Goal: Find specific fact: Find specific fact

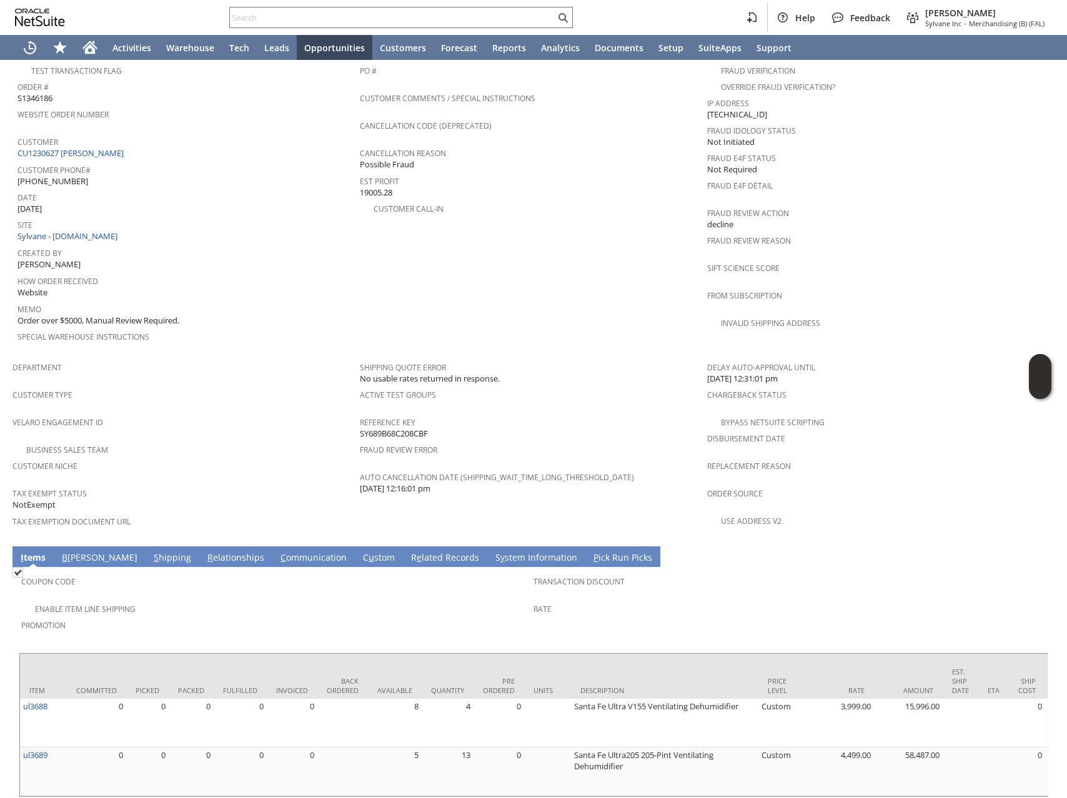
scroll to position [379, 0]
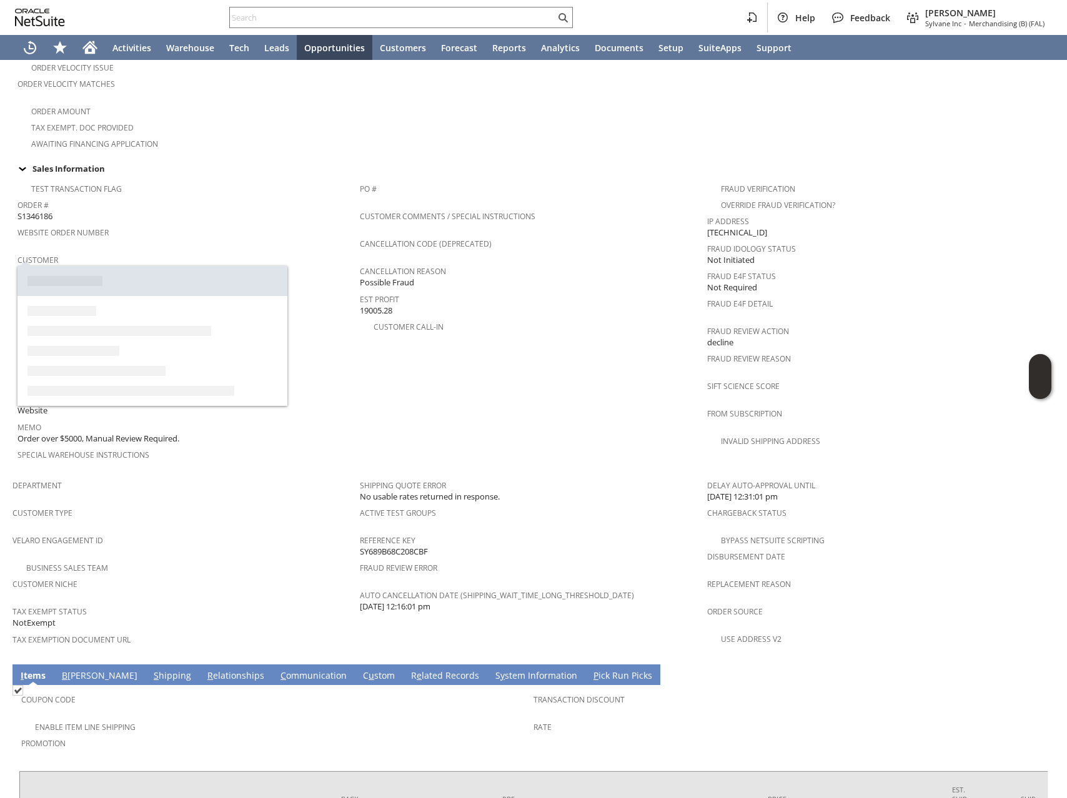
click at [92, 265] on link "CU1230627 [PERSON_NAME]" at bounding box center [71, 270] width 109 height 11
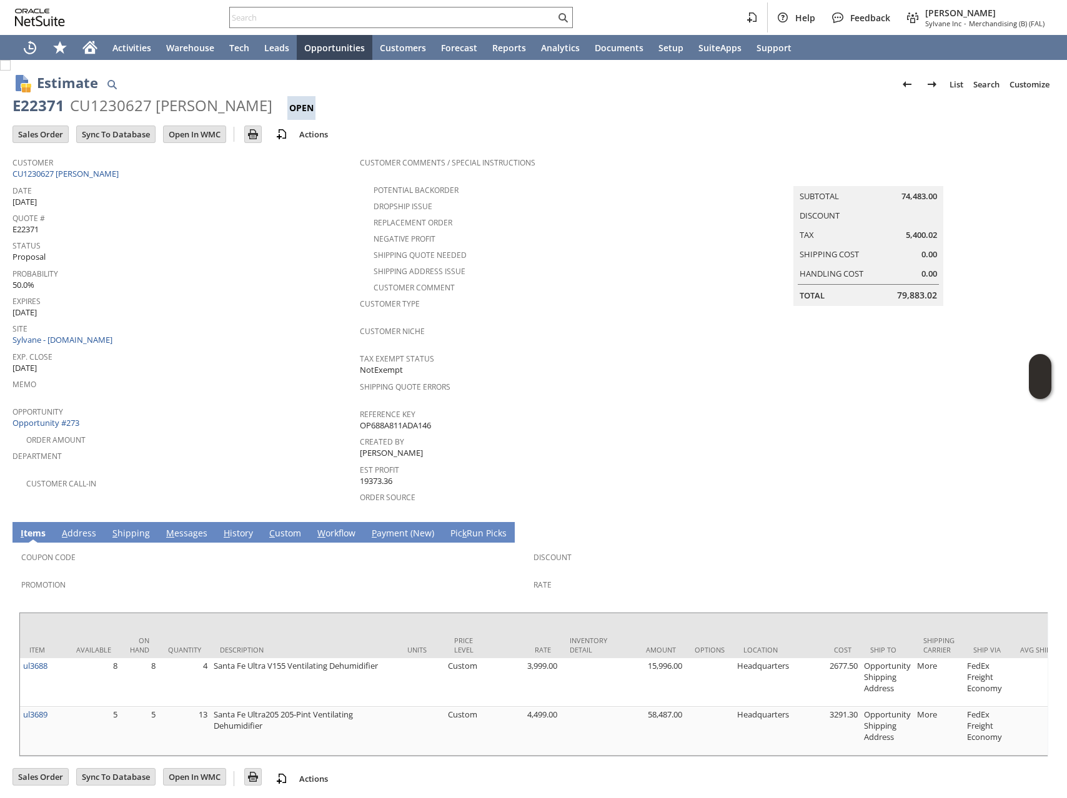
scroll to position [1, 0]
click at [190, 526] on link "M essages" at bounding box center [186, 533] width 47 height 14
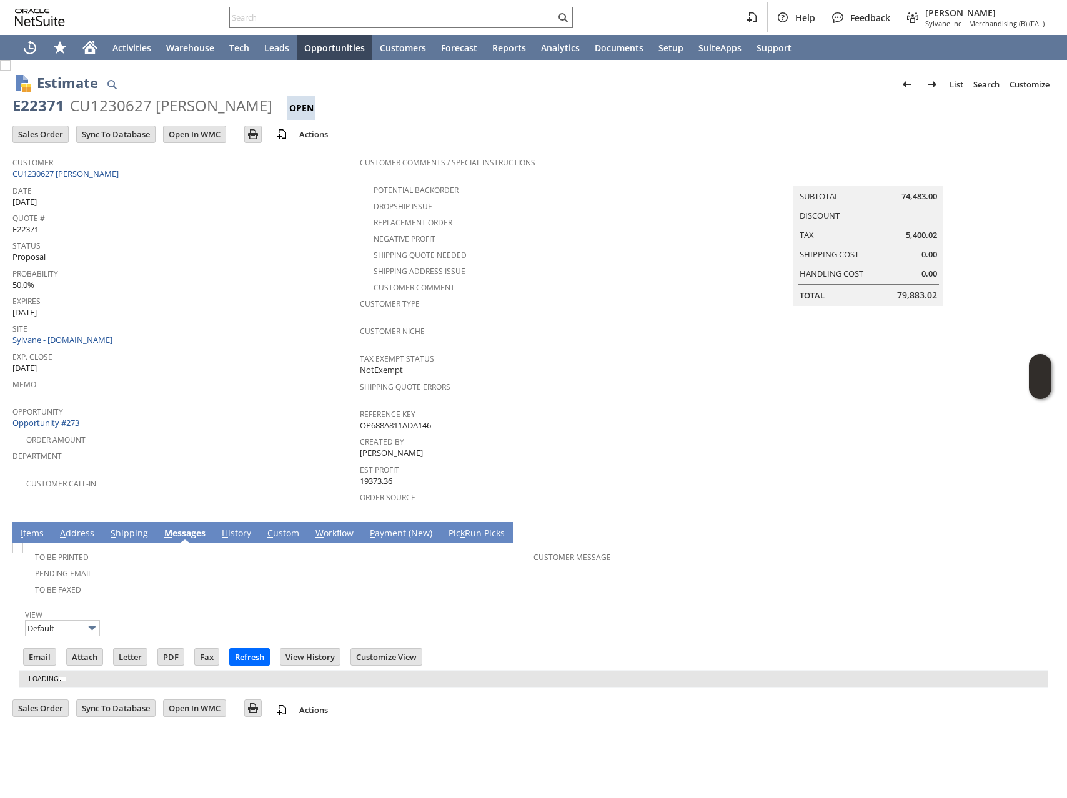
scroll to position [0, 0]
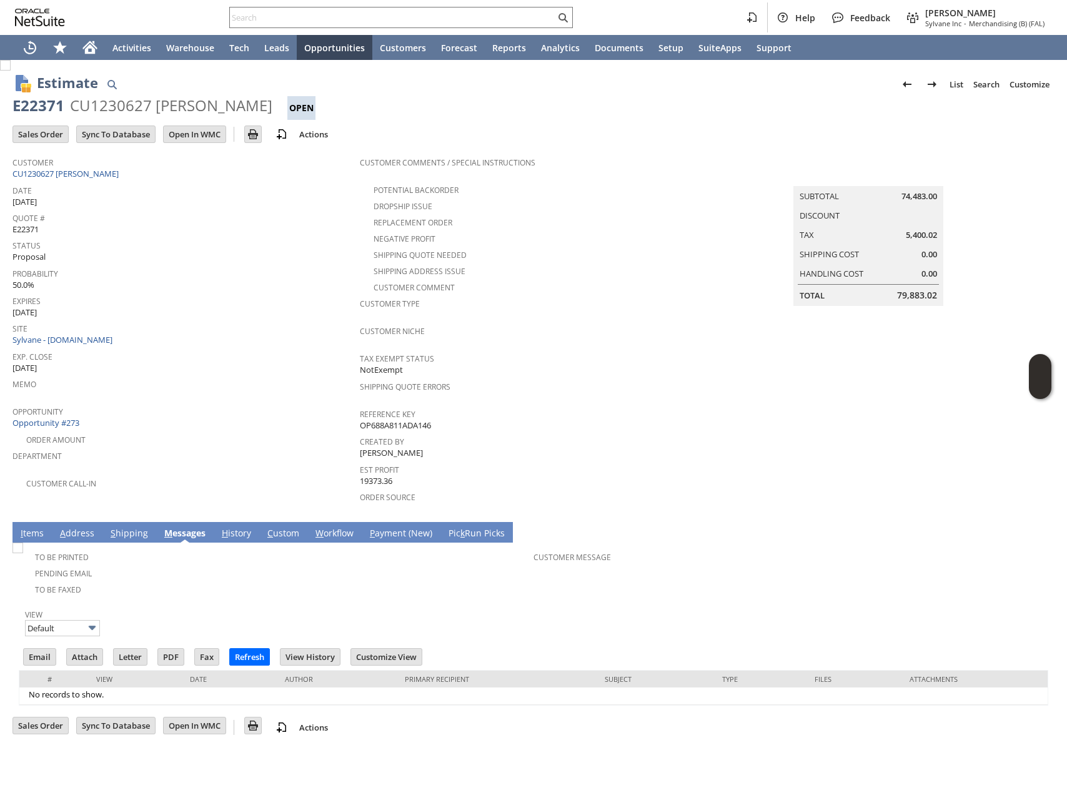
click at [27, 527] on link "I tems" at bounding box center [31, 534] width 29 height 14
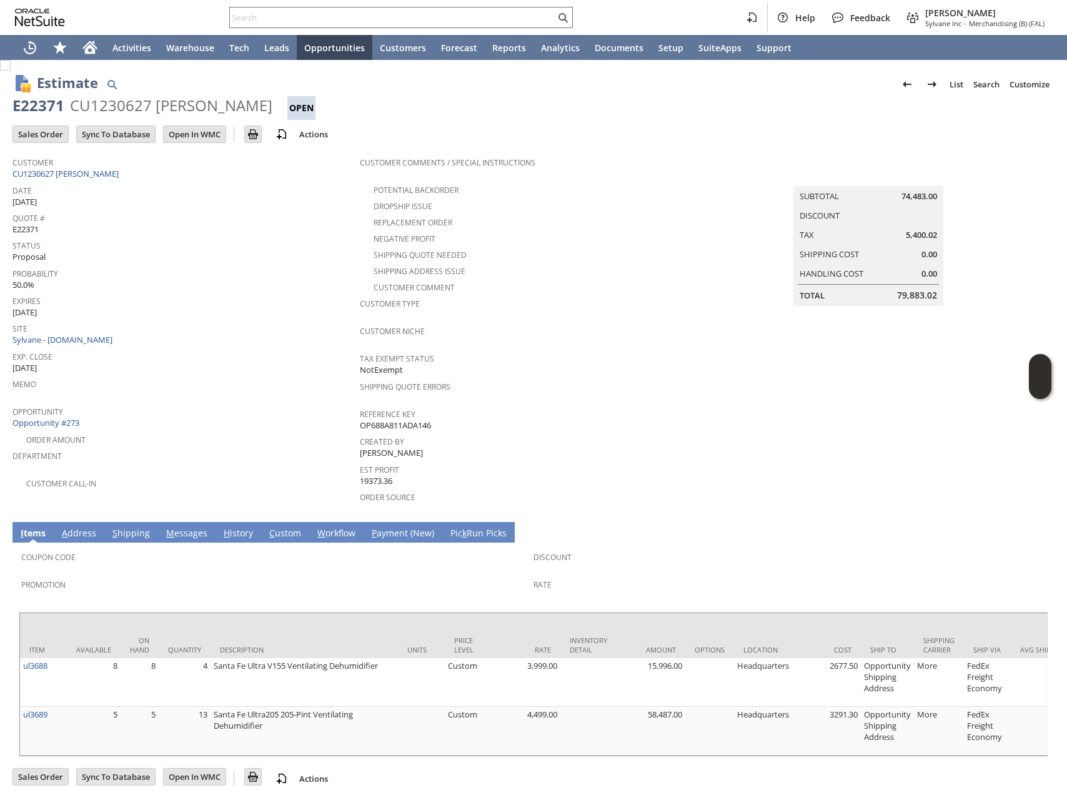
click at [196, 337] on div "Site Sylvane - www.sylvane.com" at bounding box center [182, 333] width 341 height 27
click at [137, 527] on link "S hipping" at bounding box center [131, 534] width 44 height 14
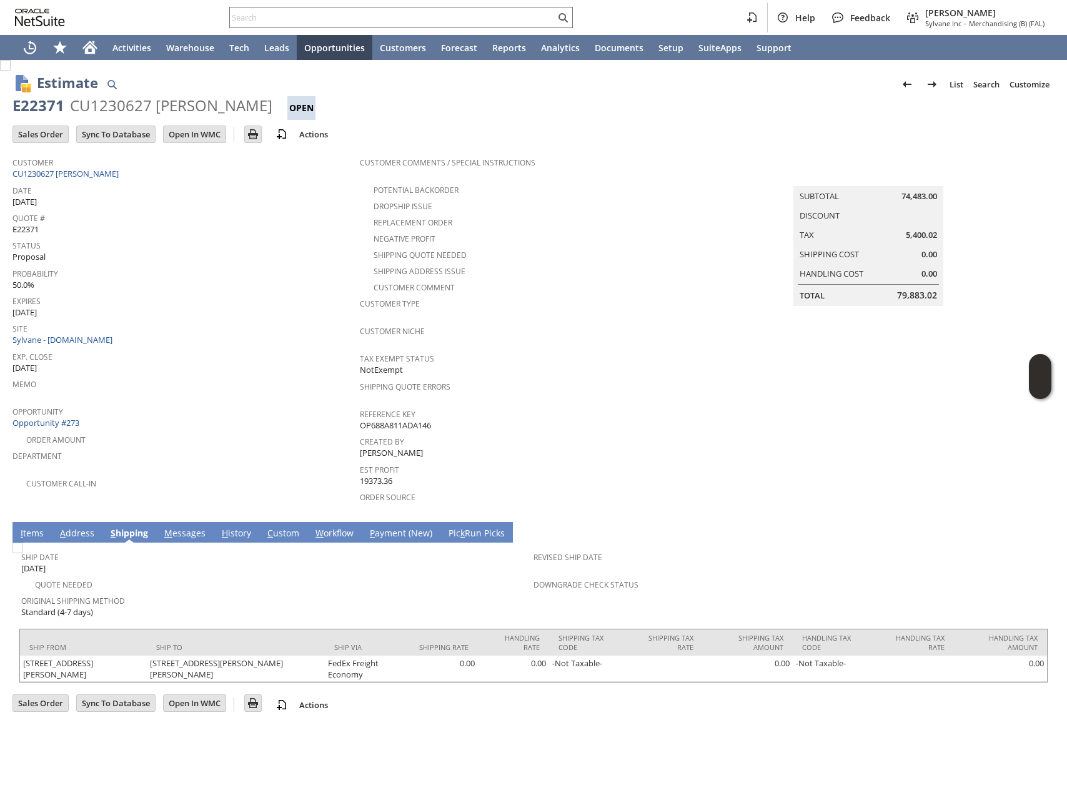
click at [29, 527] on link "I tems" at bounding box center [31, 534] width 29 height 14
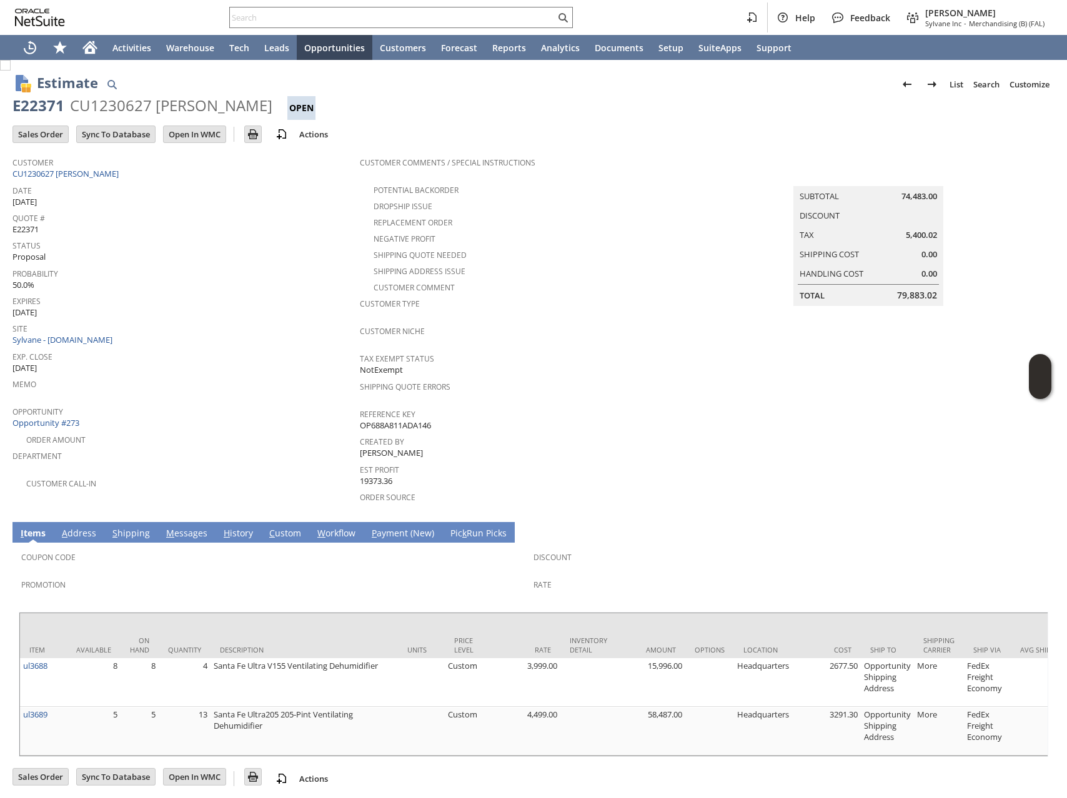
scroll to position [1, 0]
click at [131, 526] on link "S hipping" at bounding box center [131, 533] width 44 height 14
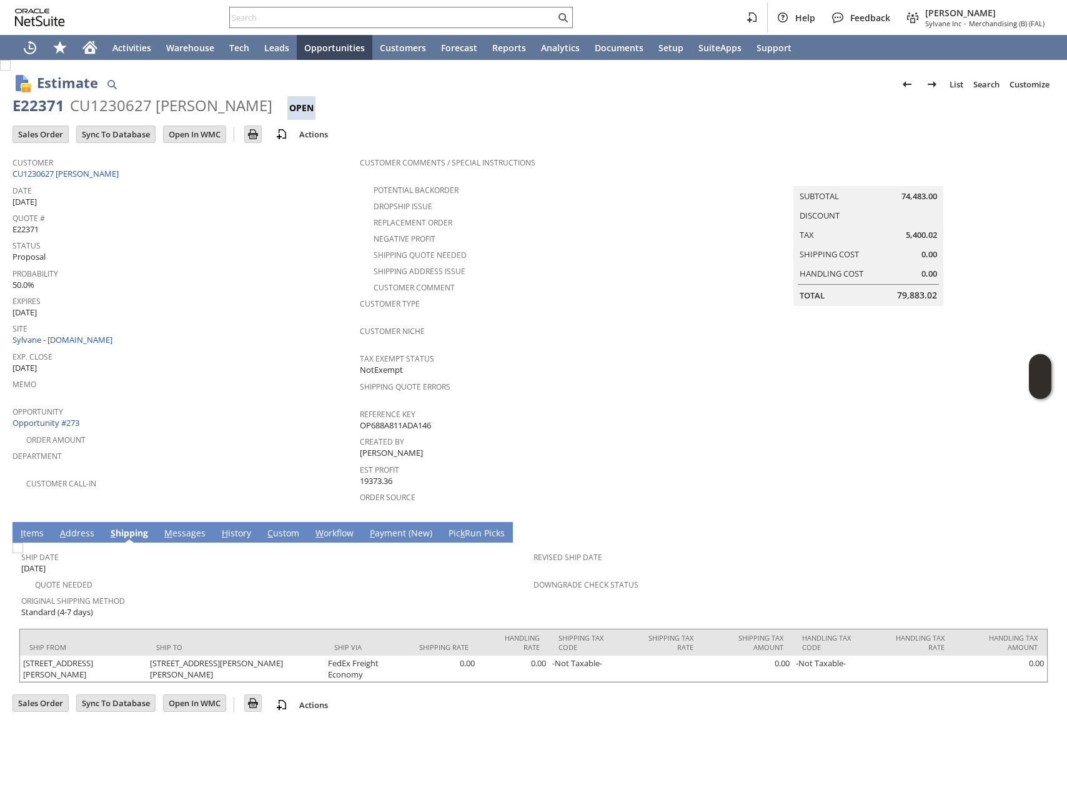
click at [196, 527] on link "M essages" at bounding box center [184, 534] width 47 height 14
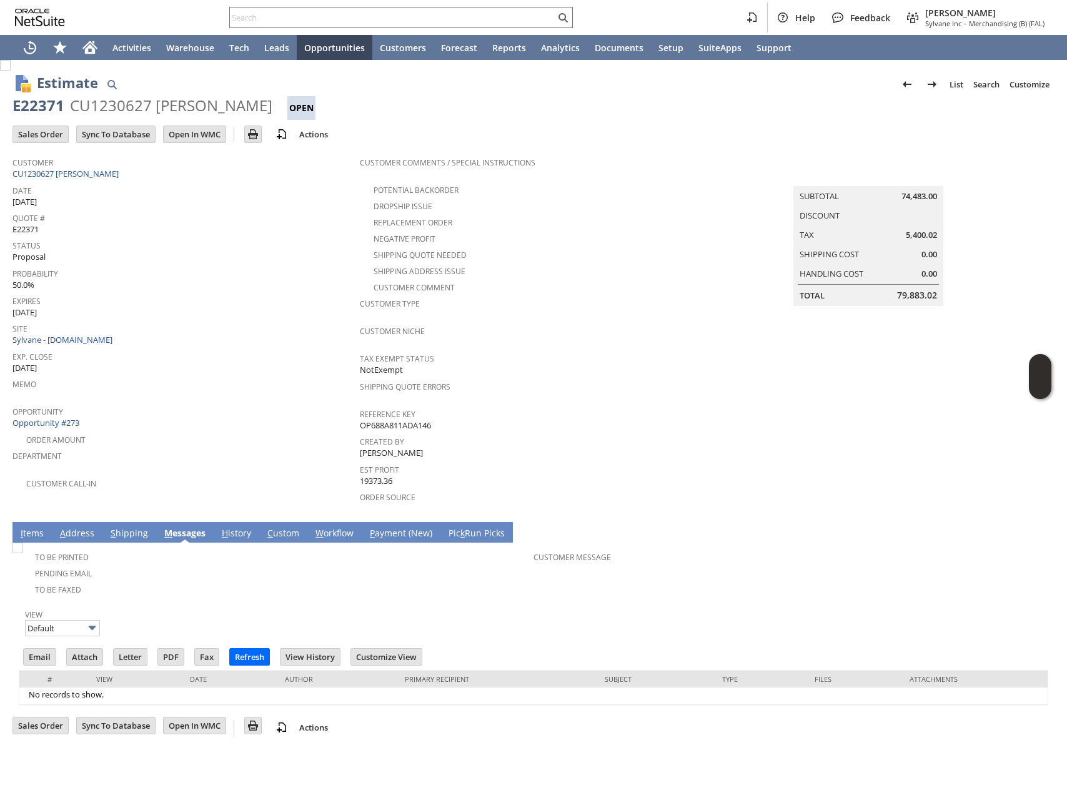
click at [152, 354] on span "Exp. Close" at bounding box center [182, 355] width 341 height 14
click at [354, 1] on div "Help Feedback Donovan Staten Sylvane Inc - Merchandising (B) (FAL)" at bounding box center [533, 17] width 1067 height 35
click at [343, 14] on input "text" at bounding box center [392, 17] width 325 height 15
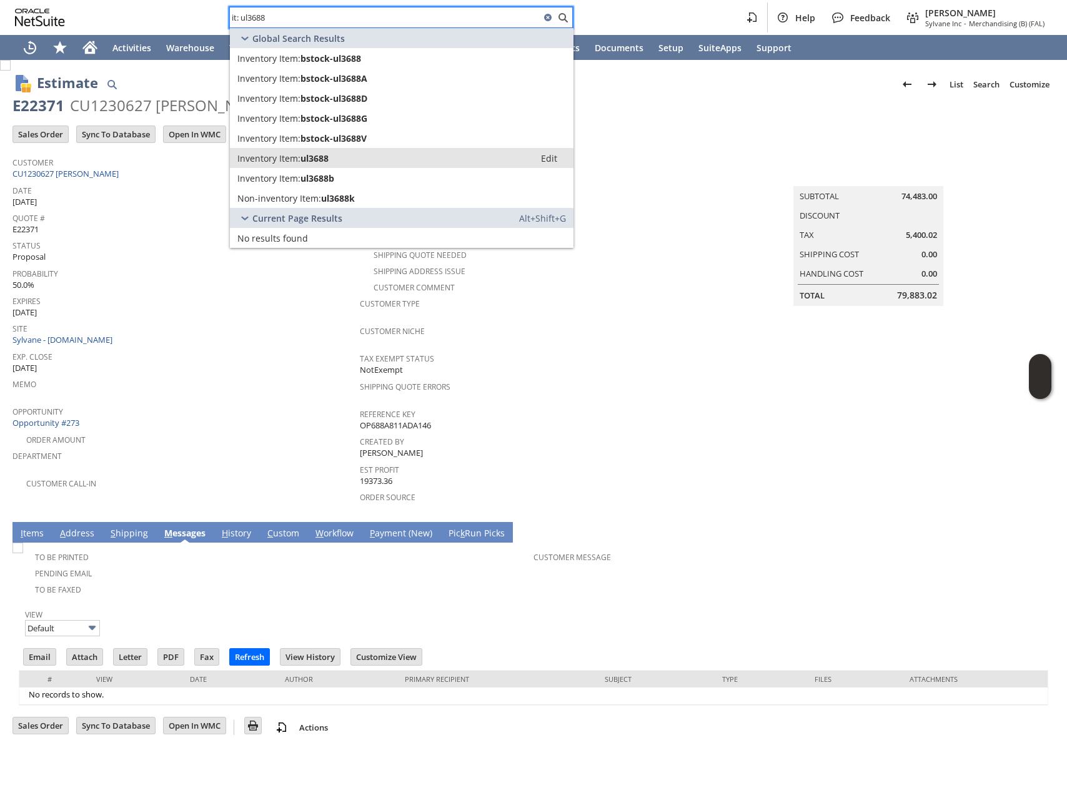
type input "it: ul3688"
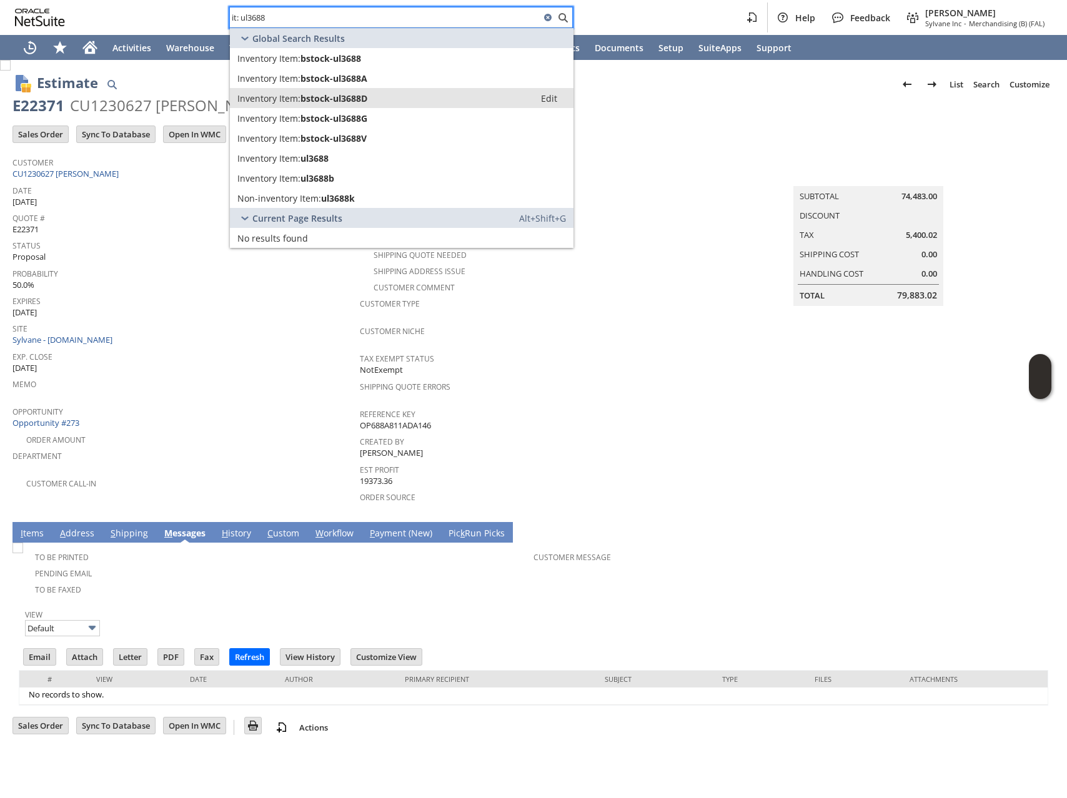
drag, startPoint x: 376, startPoint y: 154, endPoint x: 552, endPoint y: 103, distance: 182.8
click at [260, 377] on span "Memo" at bounding box center [182, 382] width 341 height 14
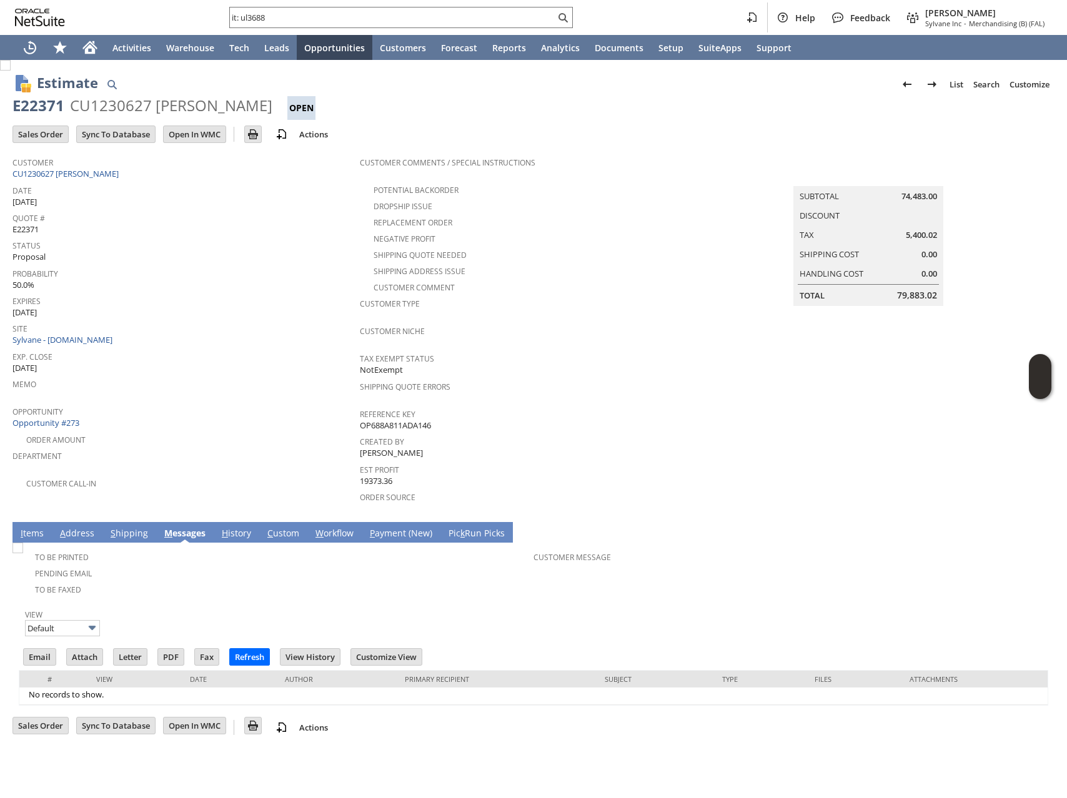
click at [42, 102] on div "E22371" at bounding box center [38, 106] width 52 height 20
copy div "E22371"
click at [290, 275] on div "Probability 50.0%" at bounding box center [182, 278] width 341 height 26
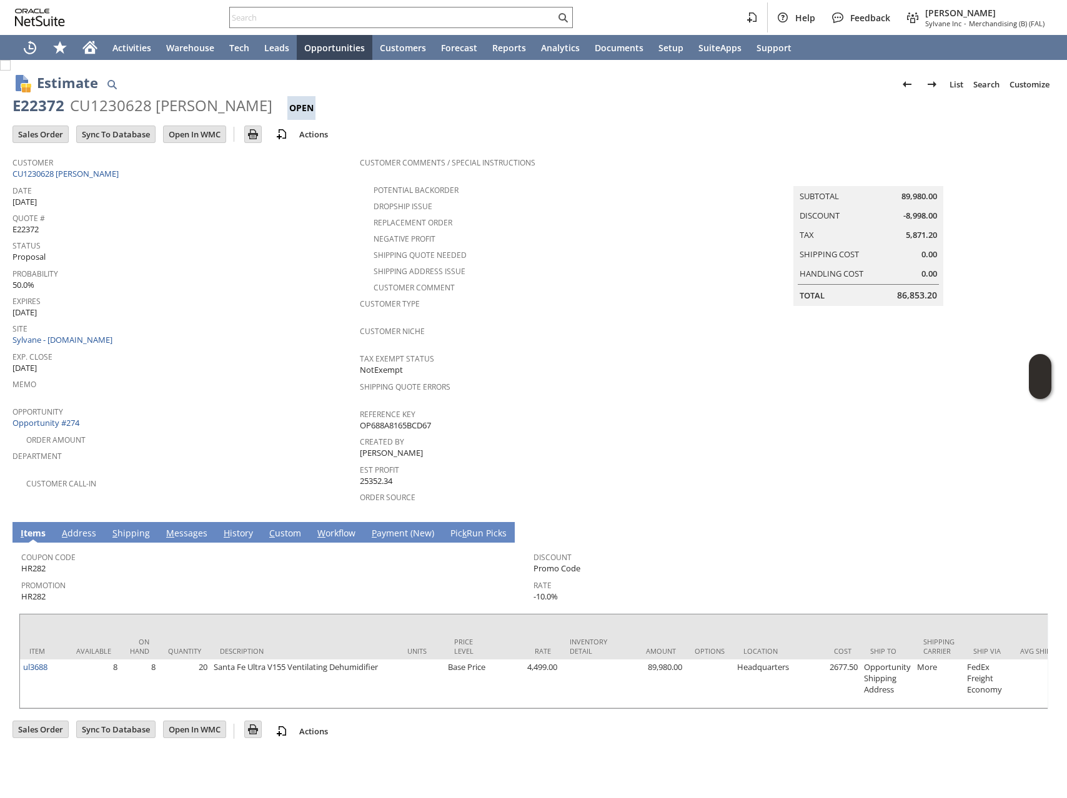
drag, startPoint x: 251, startPoint y: 369, endPoint x: 247, endPoint y: 352, distance: 17.3
click at [251, 375] on span "Memo" at bounding box center [182, 382] width 341 height 14
click at [42, 107] on div "E22372" at bounding box center [38, 106] width 52 height 20
copy div "E22372"
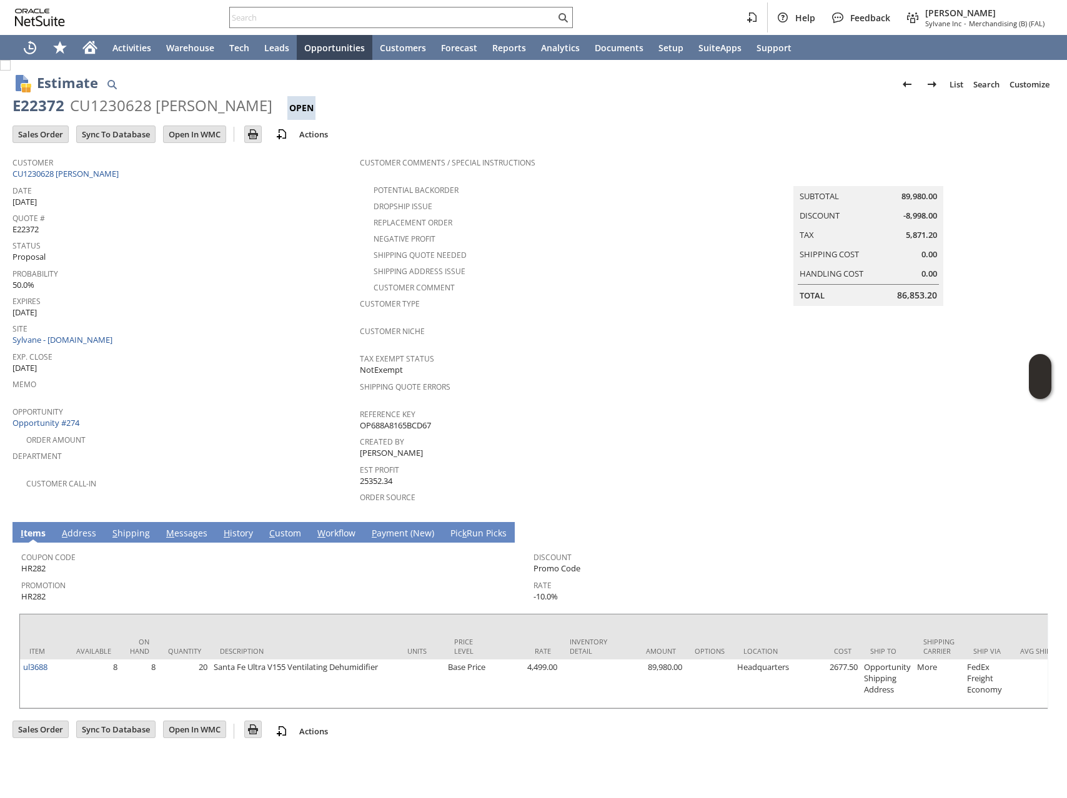
click at [177, 322] on span "Site" at bounding box center [182, 327] width 341 height 14
click at [124, 527] on link "S hipping" at bounding box center [131, 534] width 44 height 14
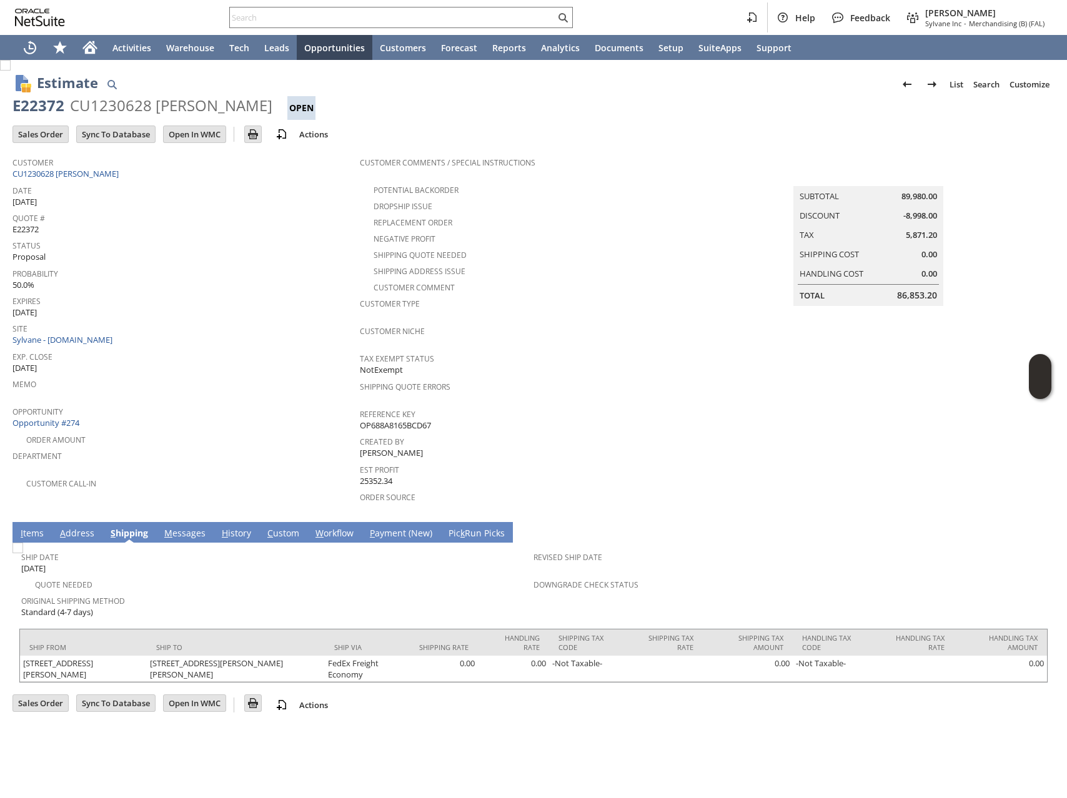
click at [219, 403] on span "Opportunity" at bounding box center [182, 410] width 341 height 14
click at [22, 108] on div "E22372" at bounding box center [38, 106] width 52 height 20
copy div "E22372"
